Goal: Task Accomplishment & Management: Complete application form

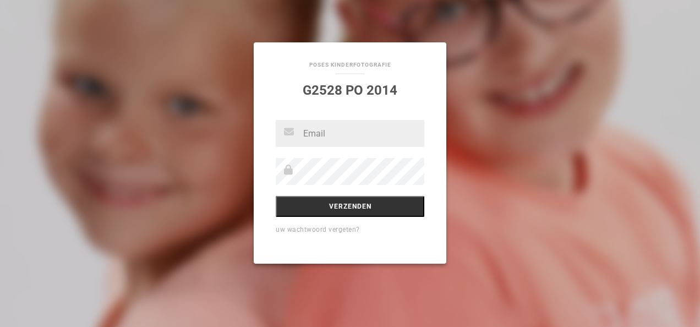
click at [307, 133] on input "text" at bounding box center [350, 133] width 149 height 27
type input "[EMAIL_ADDRESS][DOMAIN_NAME]"
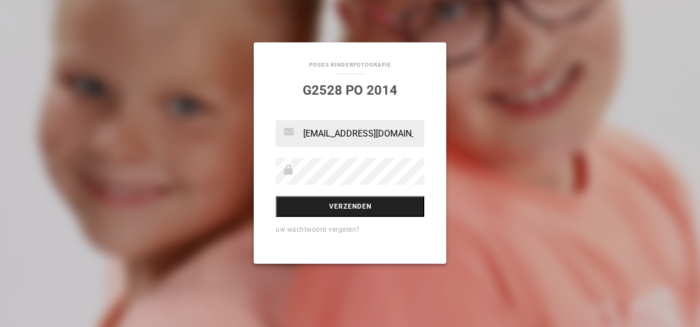
click at [382, 209] on input "Verzenden" at bounding box center [350, 206] width 149 height 21
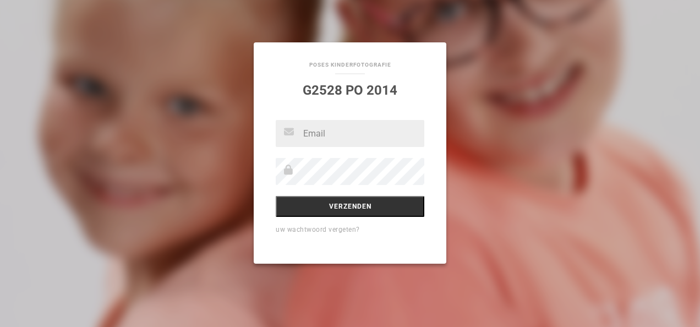
click at [311, 127] on input "text" at bounding box center [350, 133] width 149 height 27
type input "[EMAIL_ADDRESS][DOMAIN_NAME]"
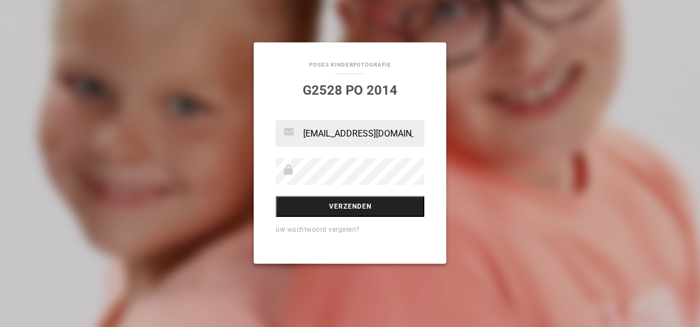
click at [397, 208] on input "Verzenden" at bounding box center [350, 206] width 149 height 21
